Goal: Information Seeking & Learning: Learn about a topic

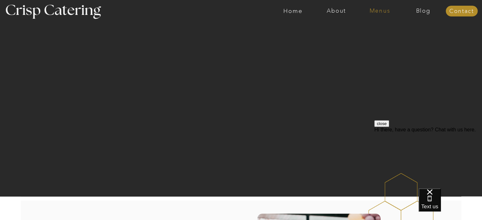
click at [378, 12] on nav "Menus" at bounding box center [379, 11] width 43 height 6
click at [372, 27] on nav "Summer (Mar-Aug)" at bounding box center [381, 29] width 57 height 6
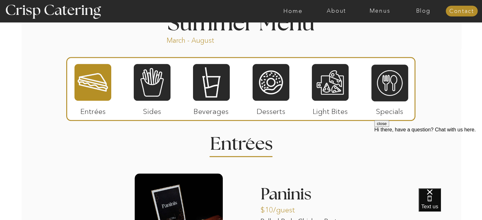
scroll to position [541, 0]
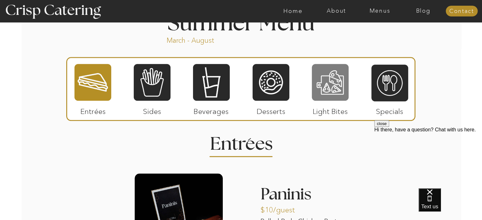
click at [317, 77] on div at bounding box center [330, 82] width 37 height 38
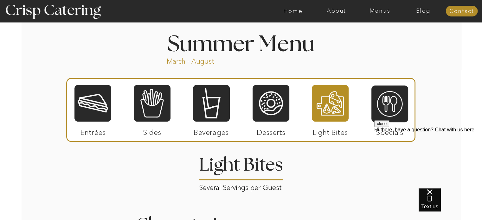
scroll to position [520, 0]
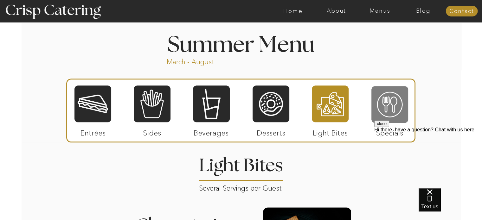
click at [387, 107] on div at bounding box center [389, 105] width 37 height 38
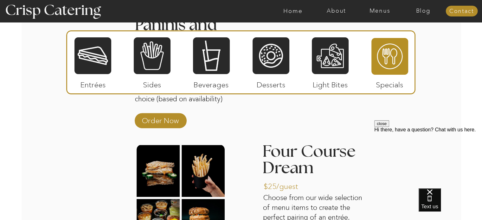
scroll to position [702, 0]
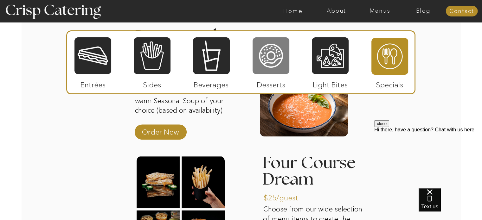
click at [276, 56] on div at bounding box center [271, 56] width 37 height 38
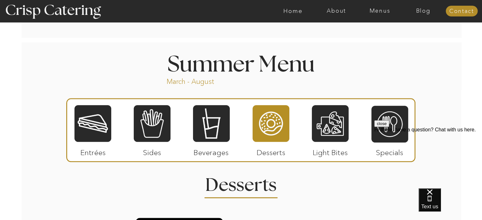
scroll to position [507, 0]
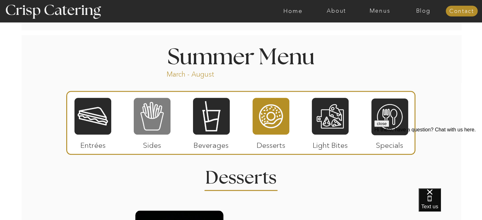
click at [158, 112] on div at bounding box center [152, 116] width 37 height 38
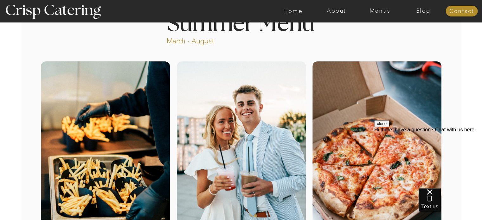
scroll to position [0, 0]
